Goal: Task Accomplishment & Management: Manage account settings

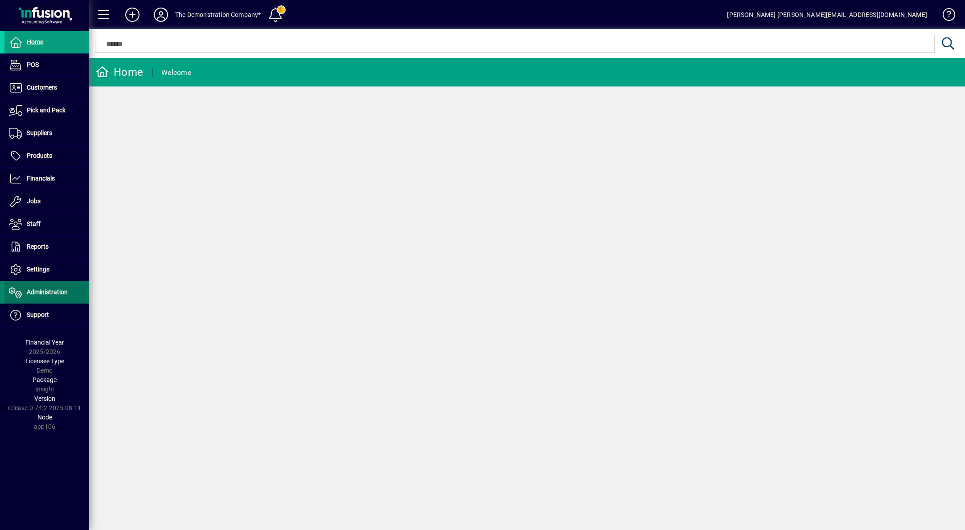
click at [51, 289] on span "Administration" at bounding box center [47, 291] width 41 height 7
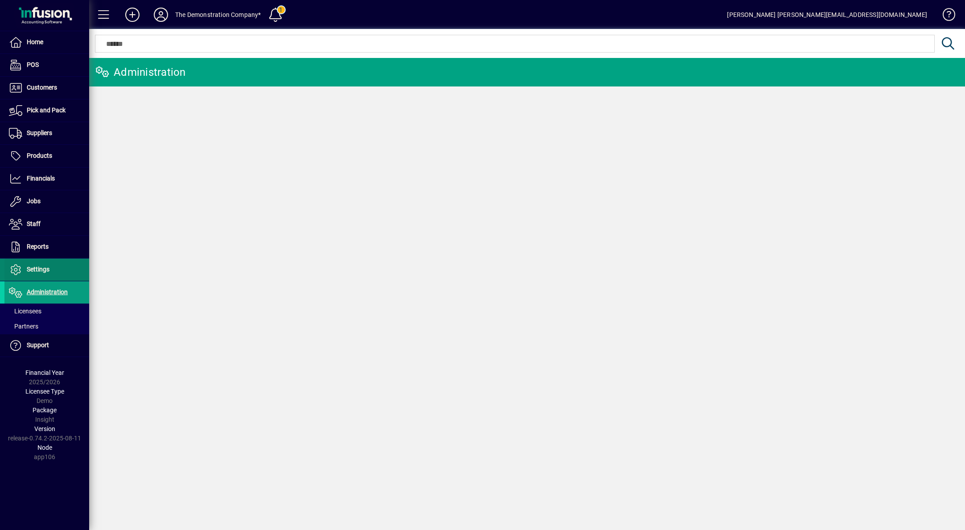
click at [44, 272] on span "Settings" at bounding box center [38, 269] width 23 height 7
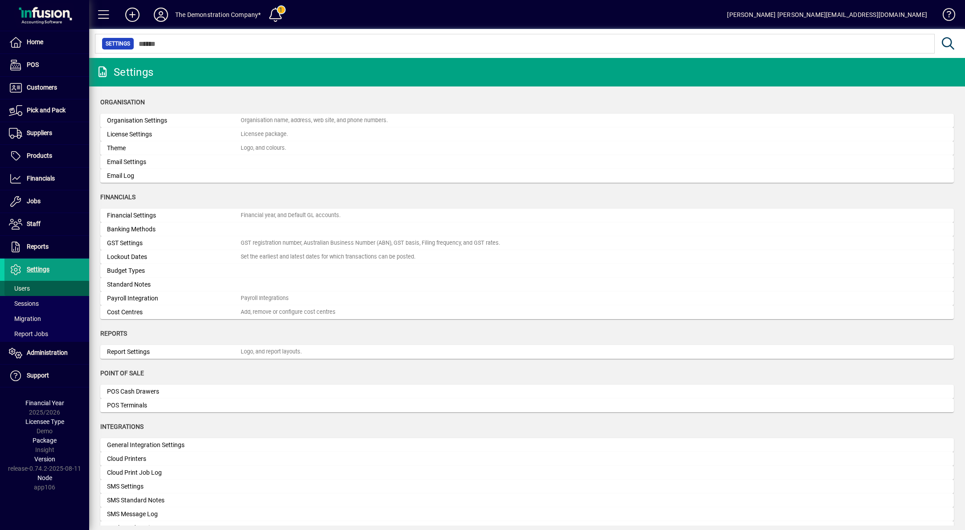
click at [31, 284] on span at bounding box center [46, 288] width 85 height 21
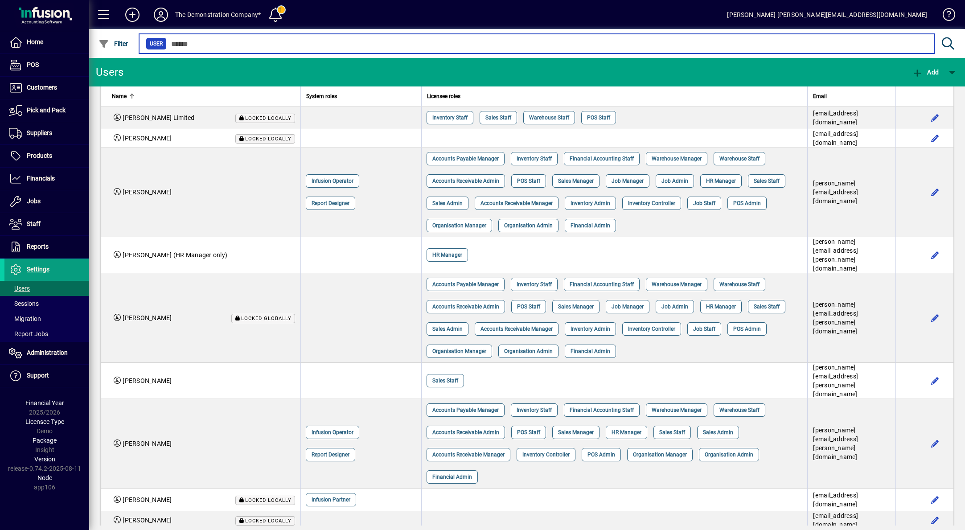
scroll to position [312, 0]
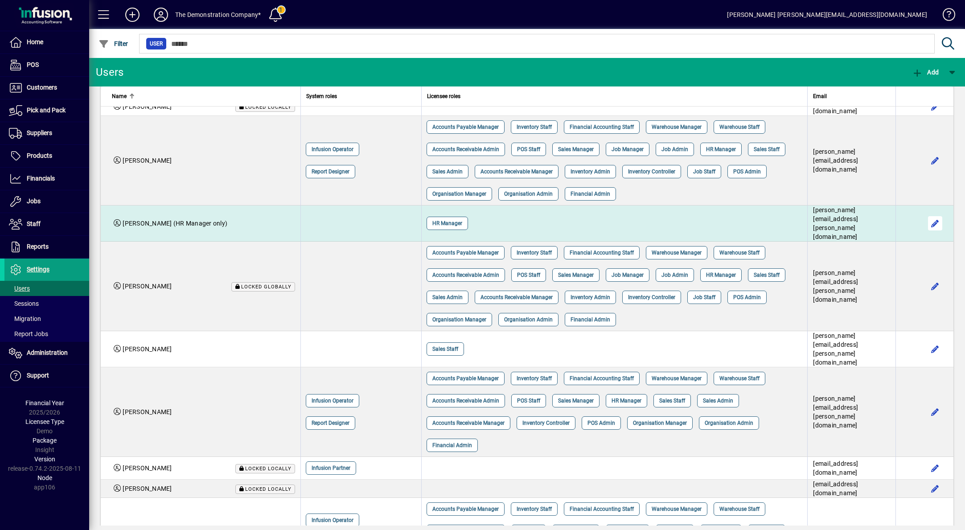
click at [930, 234] on span "button" at bounding box center [934, 223] width 21 height 21
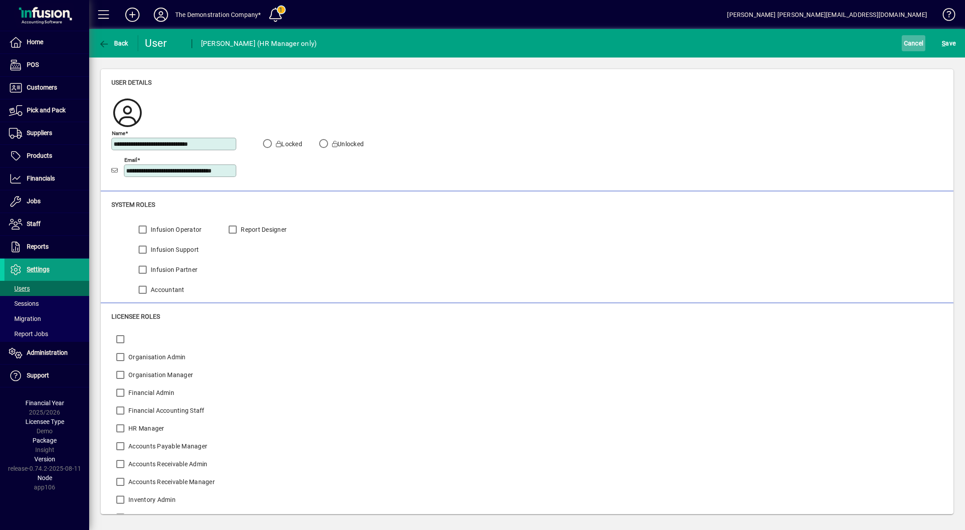
click at [915, 46] on span "Cancel" at bounding box center [914, 43] width 20 height 14
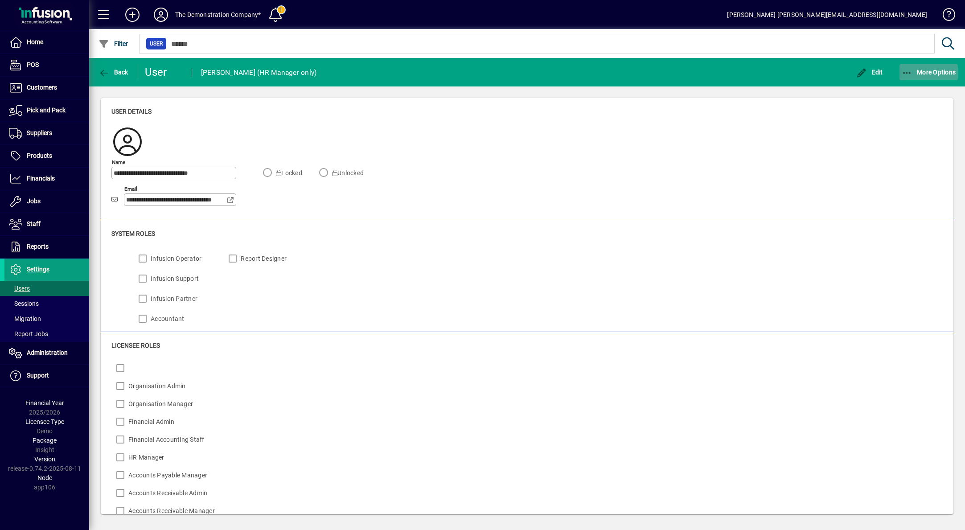
click at [931, 69] on span "More Options" at bounding box center [929, 72] width 54 height 7
click at [910, 88] on span "Delete" at bounding box center [920, 91] width 75 height 11
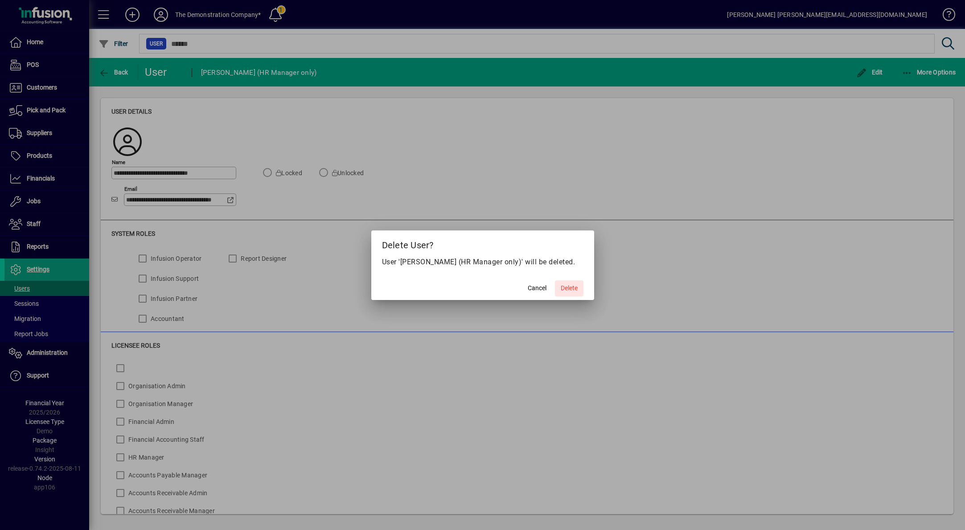
click at [570, 290] on span "Delete" at bounding box center [569, 287] width 17 height 9
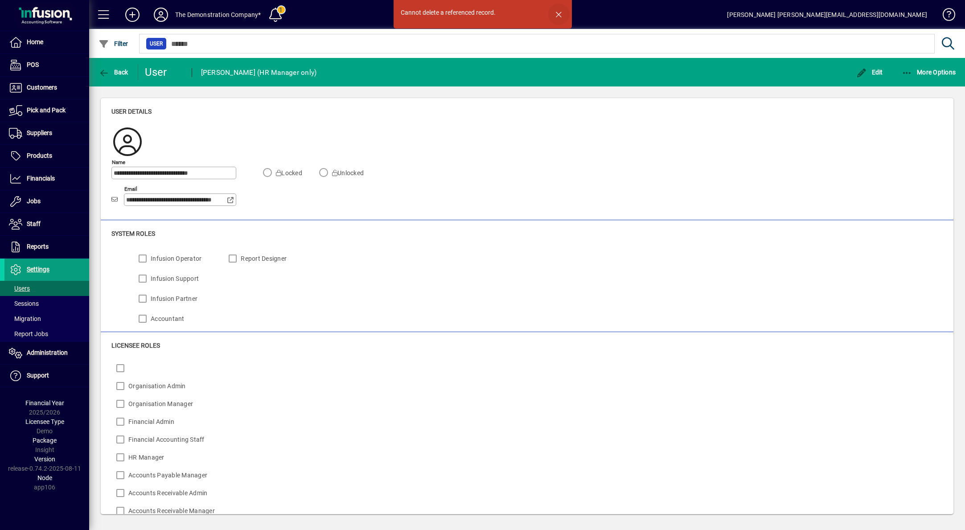
click at [560, 13] on span "button" at bounding box center [558, 14] width 21 height 21
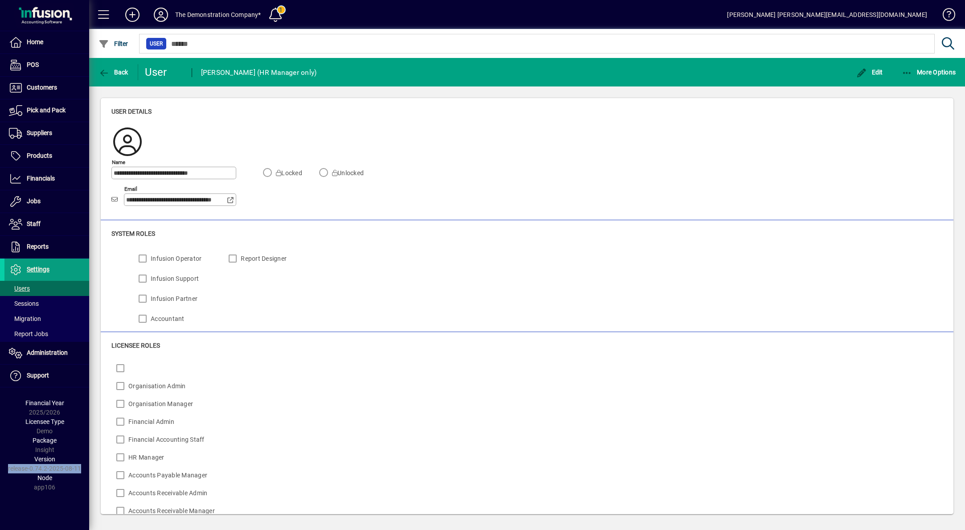
drag, startPoint x: 82, startPoint y: 467, endPoint x: 9, endPoint y: 469, distance: 72.2
click at [9, 469] on div "Version release-0.74.2-2025-08-11" at bounding box center [44, 464] width 89 height 19
copy div "release-0.74.2-2025-08-11"
drag, startPoint x: 226, startPoint y: 172, endPoint x: 103, endPoint y: 174, distance: 123.0
click at [103, 174] on div "**********" at bounding box center [527, 159] width 853 height 122
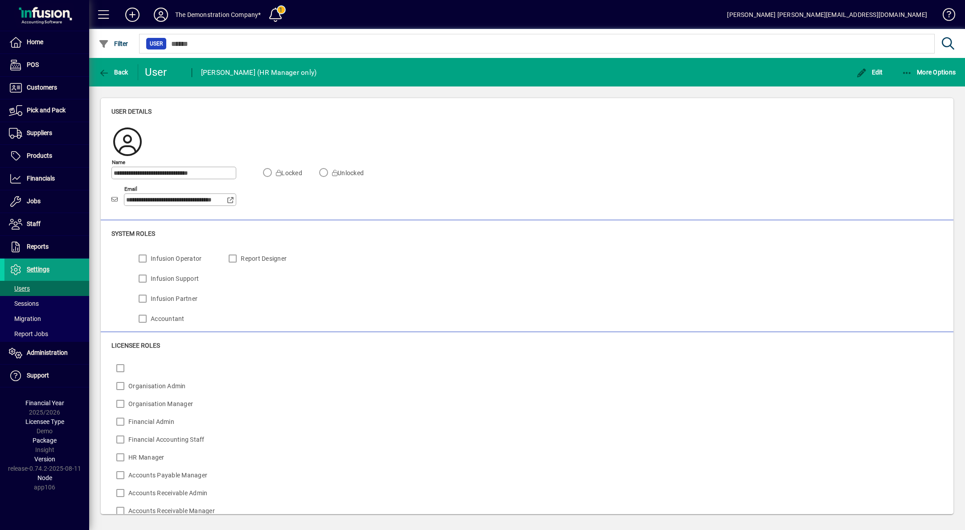
scroll to position [0, 22]
drag, startPoint x: 126, startPoint y: 198, endPoint x: 296, endPoint y: 201, distance: 170.3
click at [296, 201] on div "**********" at bounding box center [243, 188] width 265 height 53
click at [447, 140] on div "**********" at bounding box center [526, 170] width 831 height 90
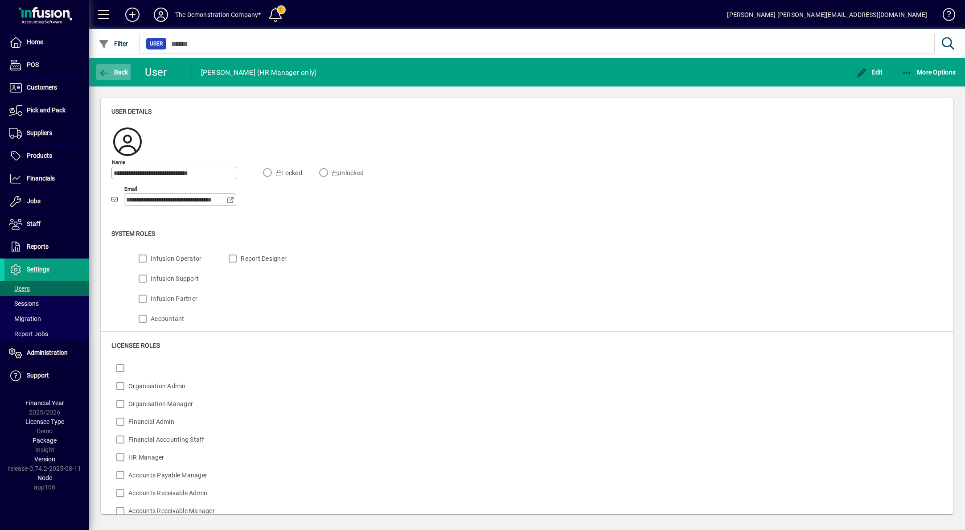
click at [123, 71] on span "Back" at bounding box center [113, 72] width 30 height 7
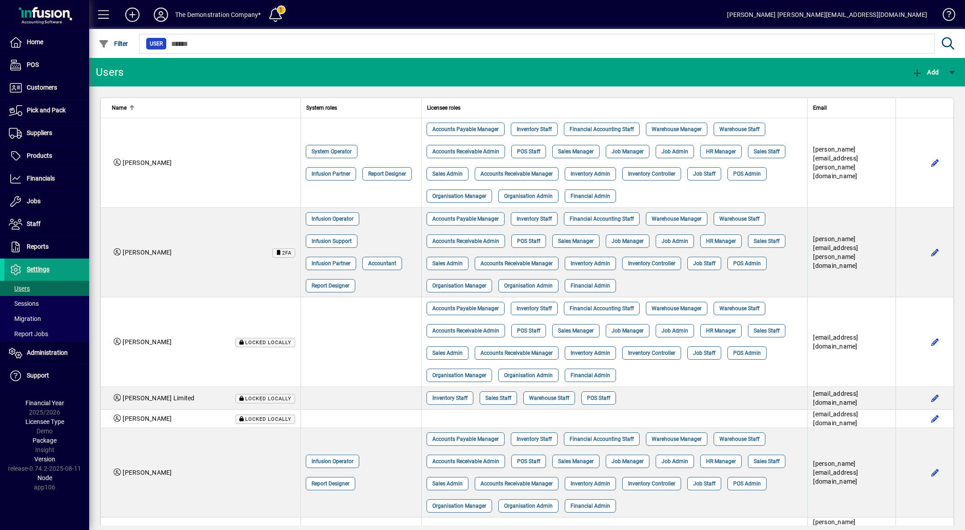
click at [162, 16] on icon at bounding box center [161, 15] width 18 height 14
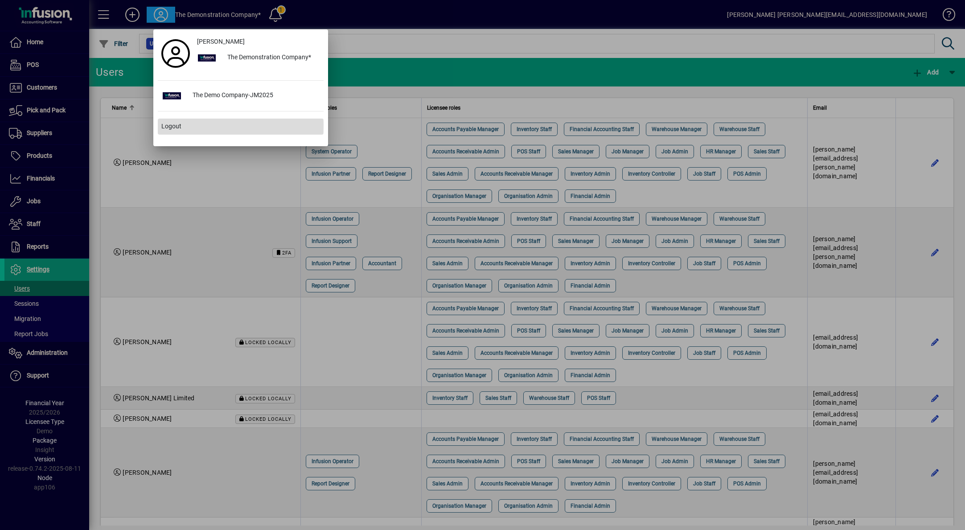
click at [168, 125] on span "Logout" at bounding box center [171, 126] width 20 height 9
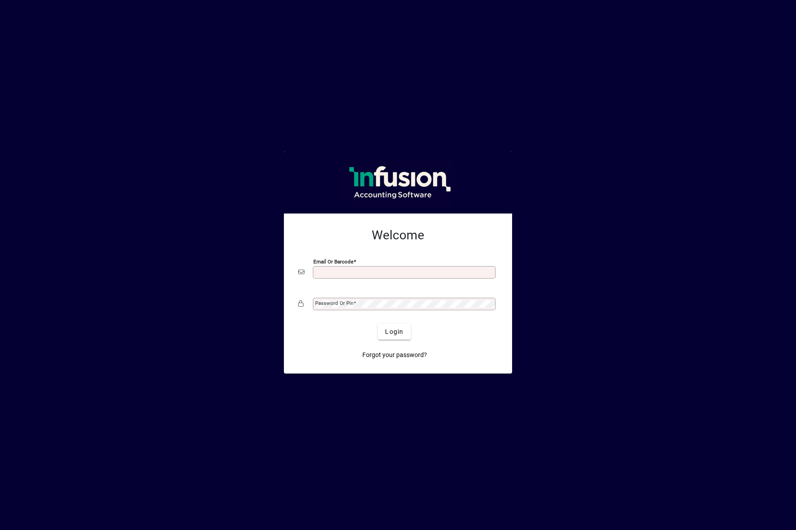
click at [352, 272] on input "Email or Barcode" at bounding box center [405, 272] width 180 height 7
type input "**********"
click at [344, 305] on mat-label "Password or Pin" at bounding box center [334, 303] width 38 height 6
click at [378, 324] on button "Login" at bounding box center [394, 332] width 33 height 16
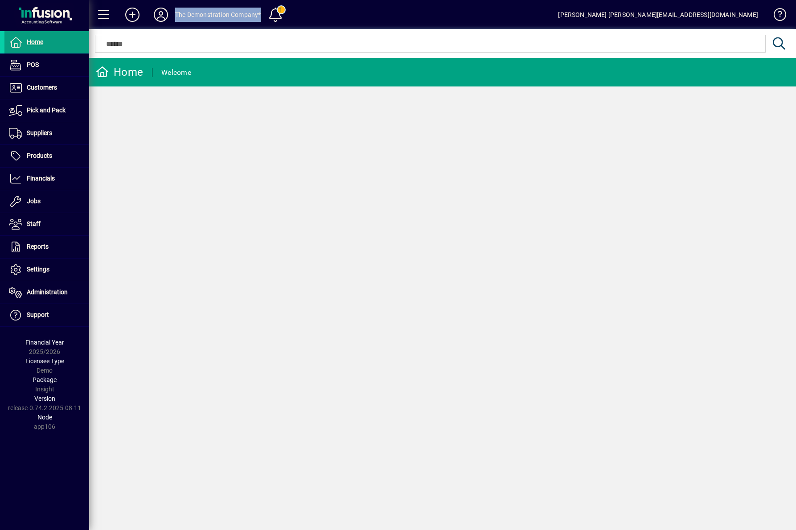
drag, startPoint x: 176, startPoint y: 14, endPoint x: 260, endPoint y: 12, distance: 84.2
click at [260, 12] on div "The Demonstration Company*" at bounding box center [218, 15] width 86 height 14
copy div "The Demonstration Company*"
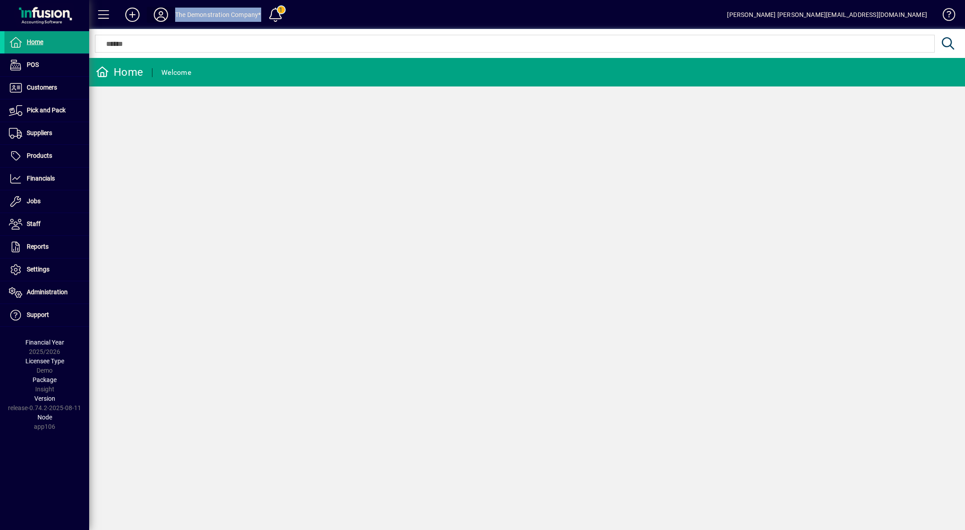
click at [162, 14] on icon at bounding box center [161, 15] width 18 height 14
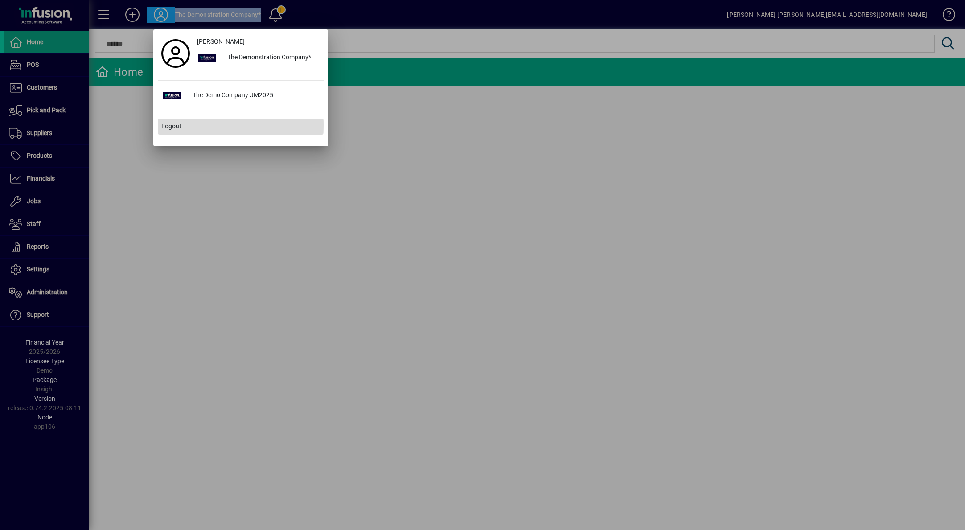
click at [173, 125] on span "Logout" at bounding box center [171, 126] width 20 height 9
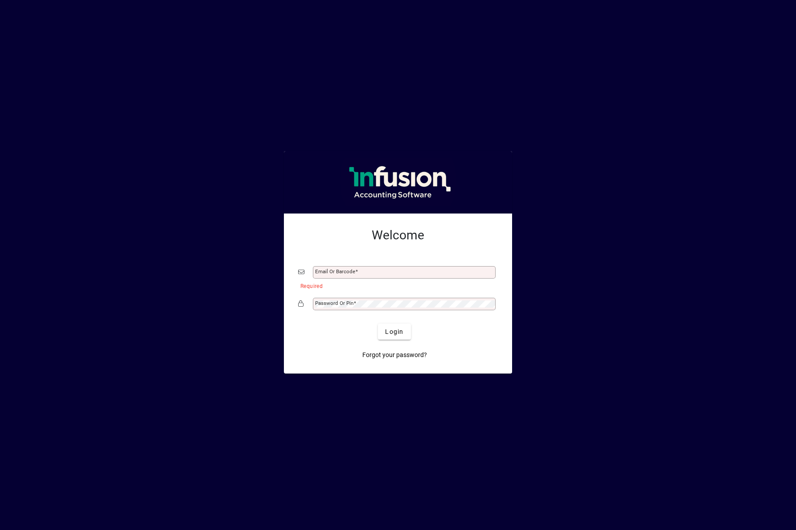
click at [432, 266] on div "Email or Barcode" at bounding box center [404, 272] width 183 height 12
click at [430, 270] on input "Email or Barcode" at bounding box center [405, 272] width 180 height 7
type input "**********"
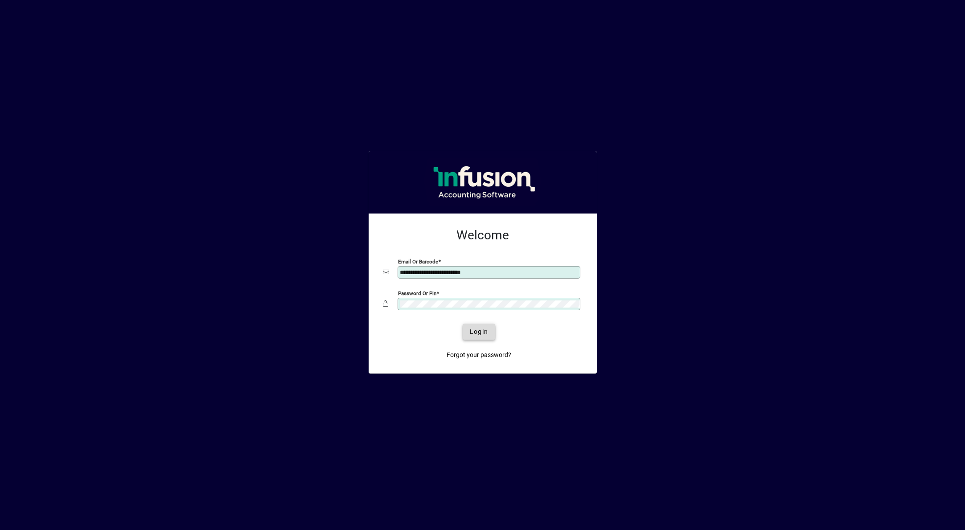
click at [474, 328] on span "Login" at bounding box center [479, 331] width 18 height 9
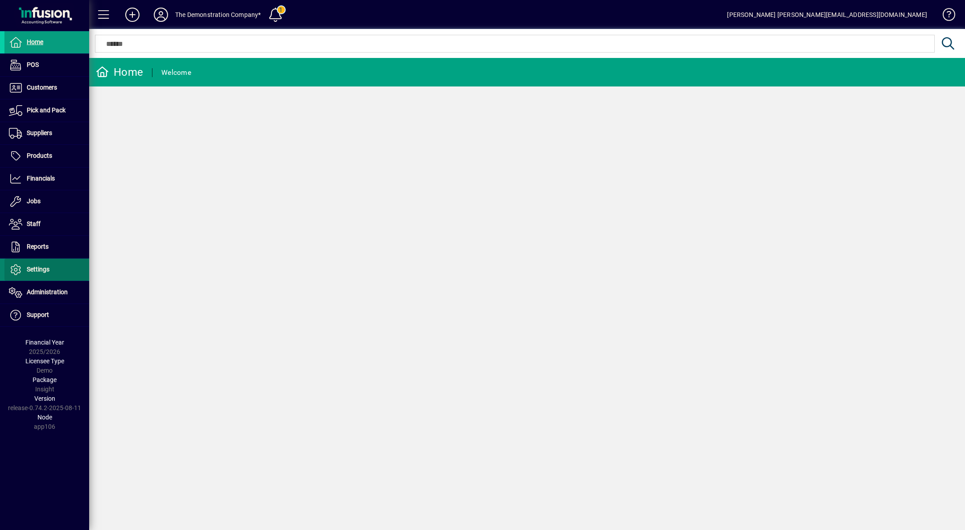
click at [31, 275] on span "Settings" at bounding box center [26, 269] width 45 height 11
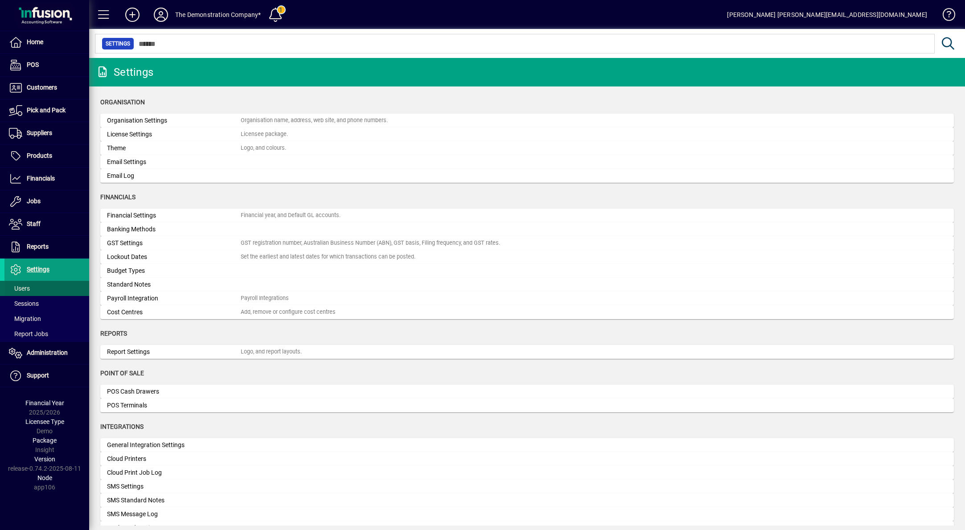
click at [27, 286] on span "Users" at bounding box center [19, 288] width 21 height 7
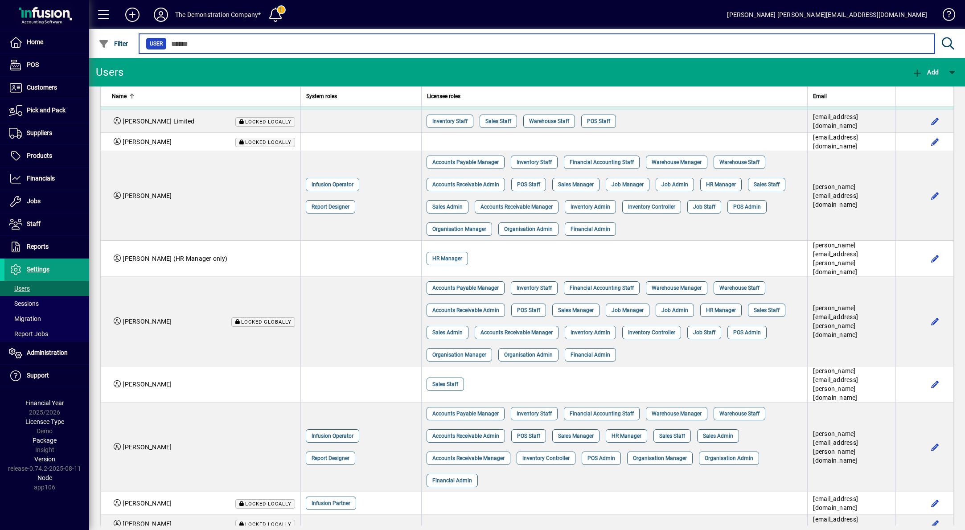
scroll to position [312, 0]
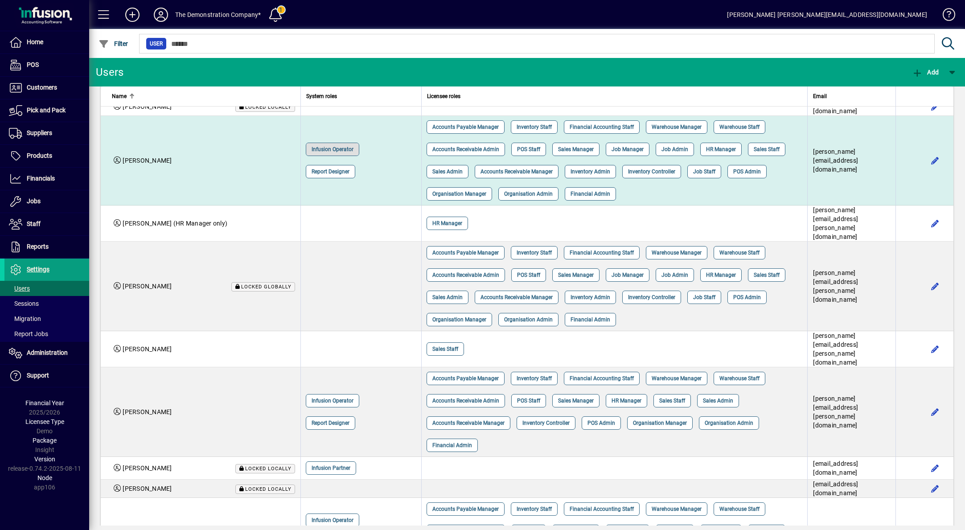
click at [361, 183] on div "Infusion Operator Report Designer" at bounding box center [359, 160] width 113 height 45
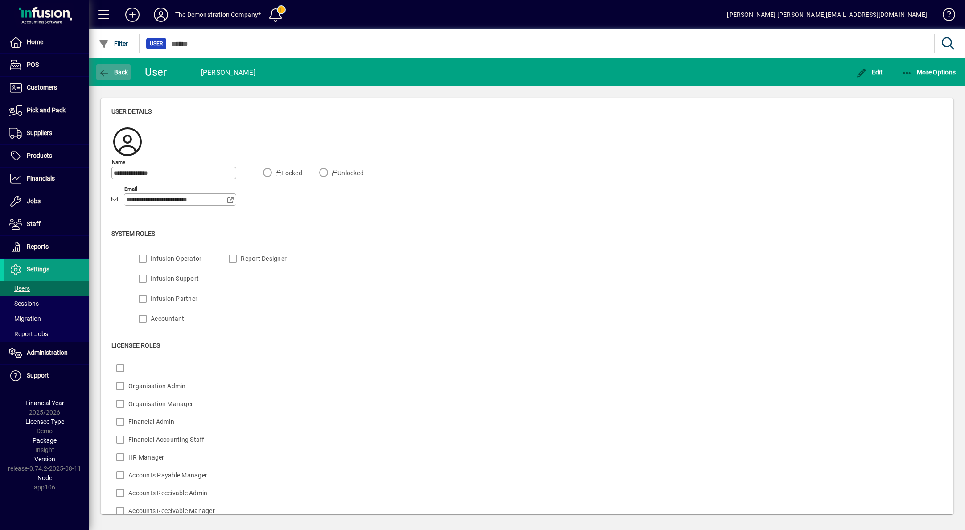
click at [117, 74] on span "Back" at bounding box center [113, 72] width 30 height 7
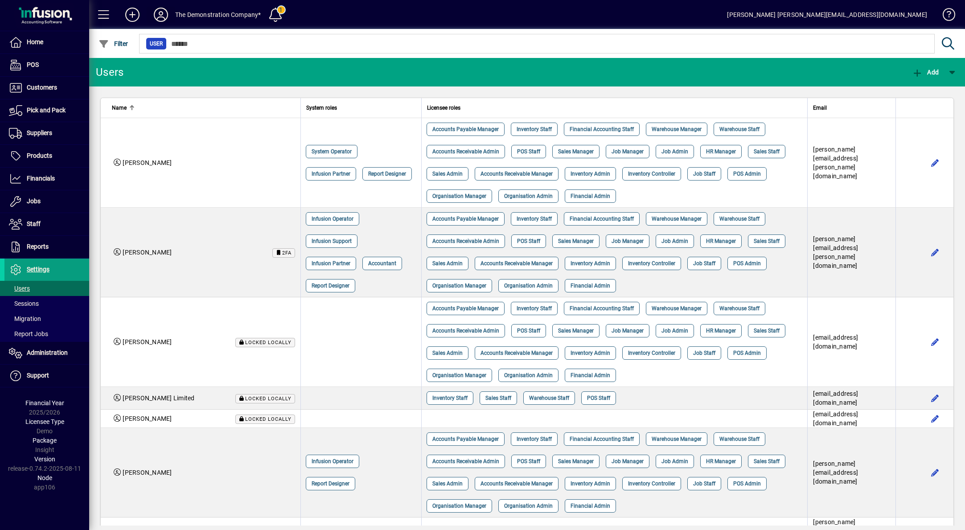
click at [158, 9] on icon at bounding box center [161, 15] width 18 height 14
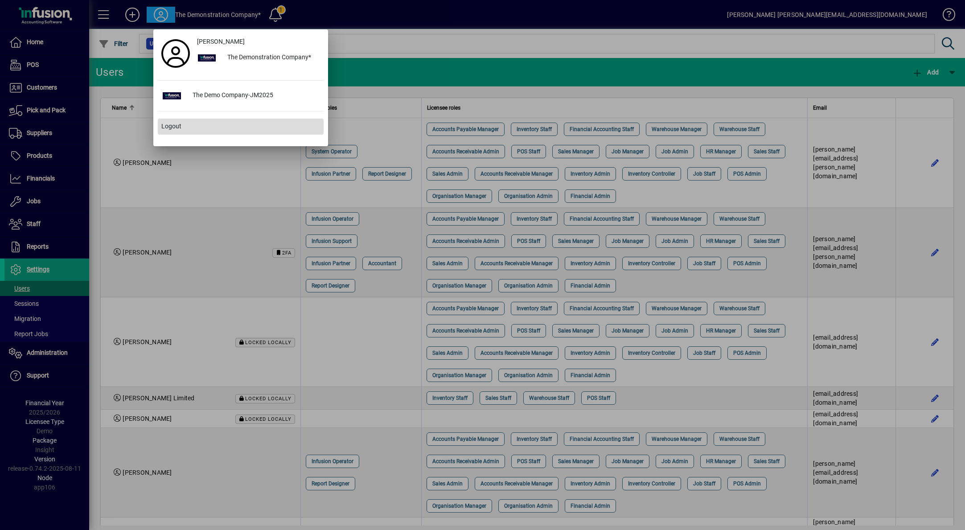
click at [174, 131] on span at bounding box center [241, 126] width 166 height 21
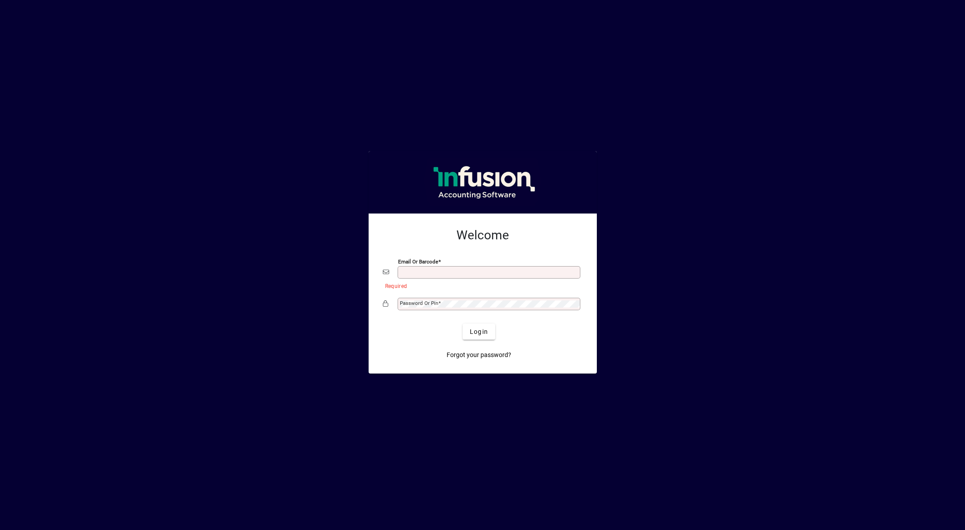
click at [461, 273] on input "Email or Barcode" at bounding box center [490, 272] width 180 height 7
type input "**********"
click at [463, 324] on button "Login" at bounding box center [479, 332] width 33 height 16
